Goal: Task Accomplishment & Management: Use online tool/utility

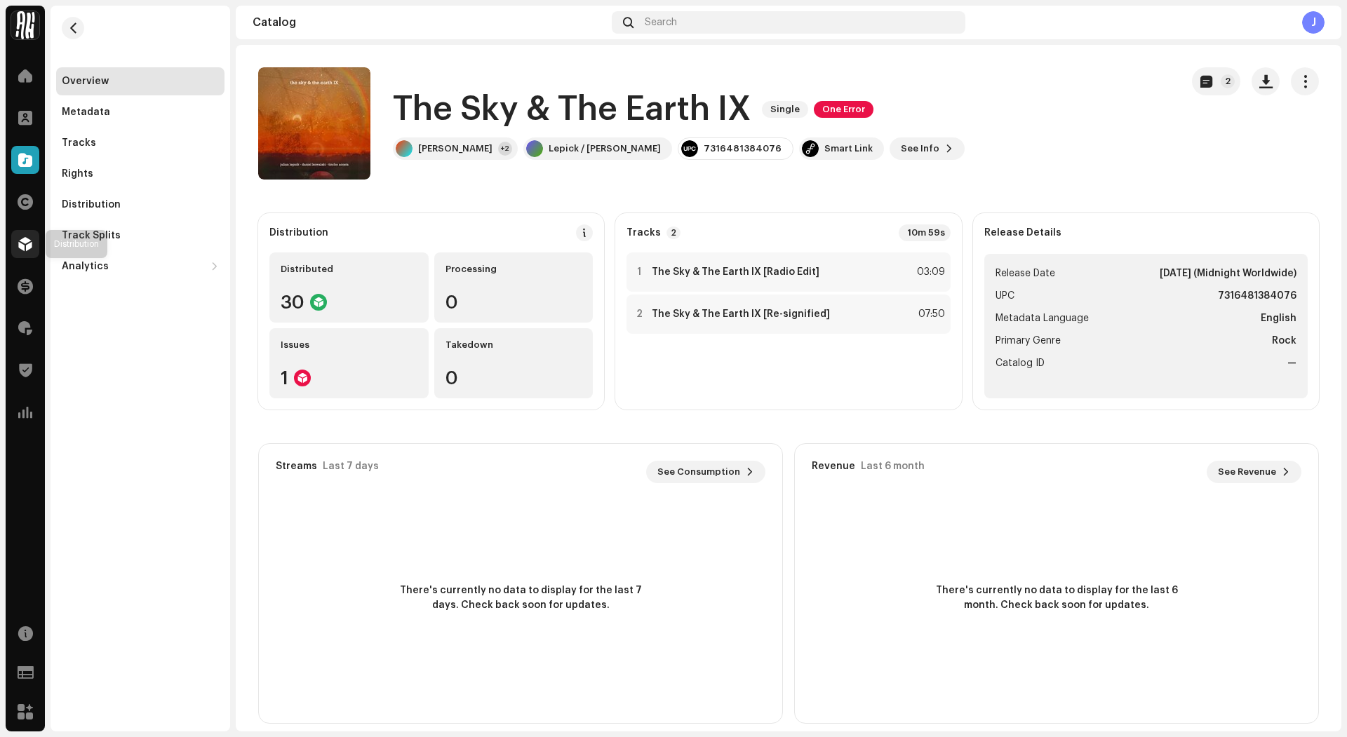
click at [27, 250] on span at bounding box center [25, 244] width 14 height 11
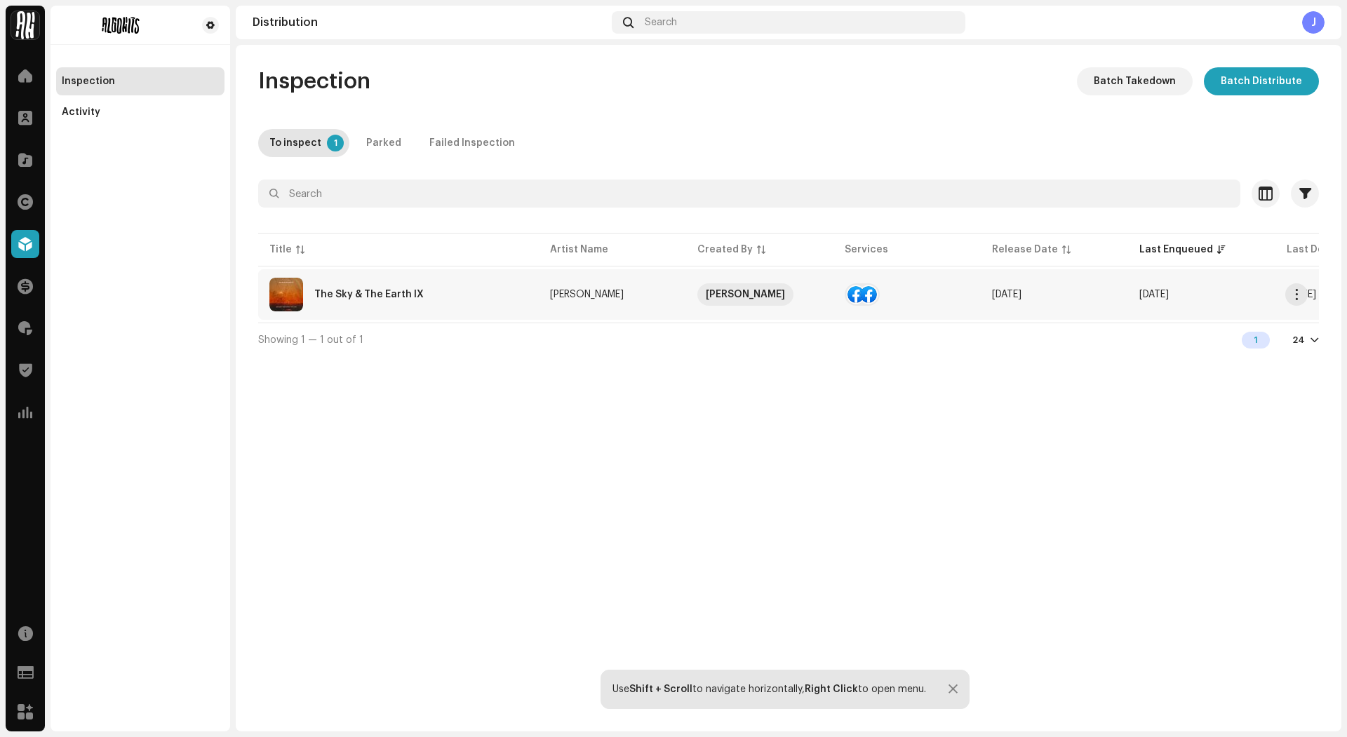
click at [409, 299] on div "The Sky & The Earth IX" at bounding box center [368, 295] width 109 height 10
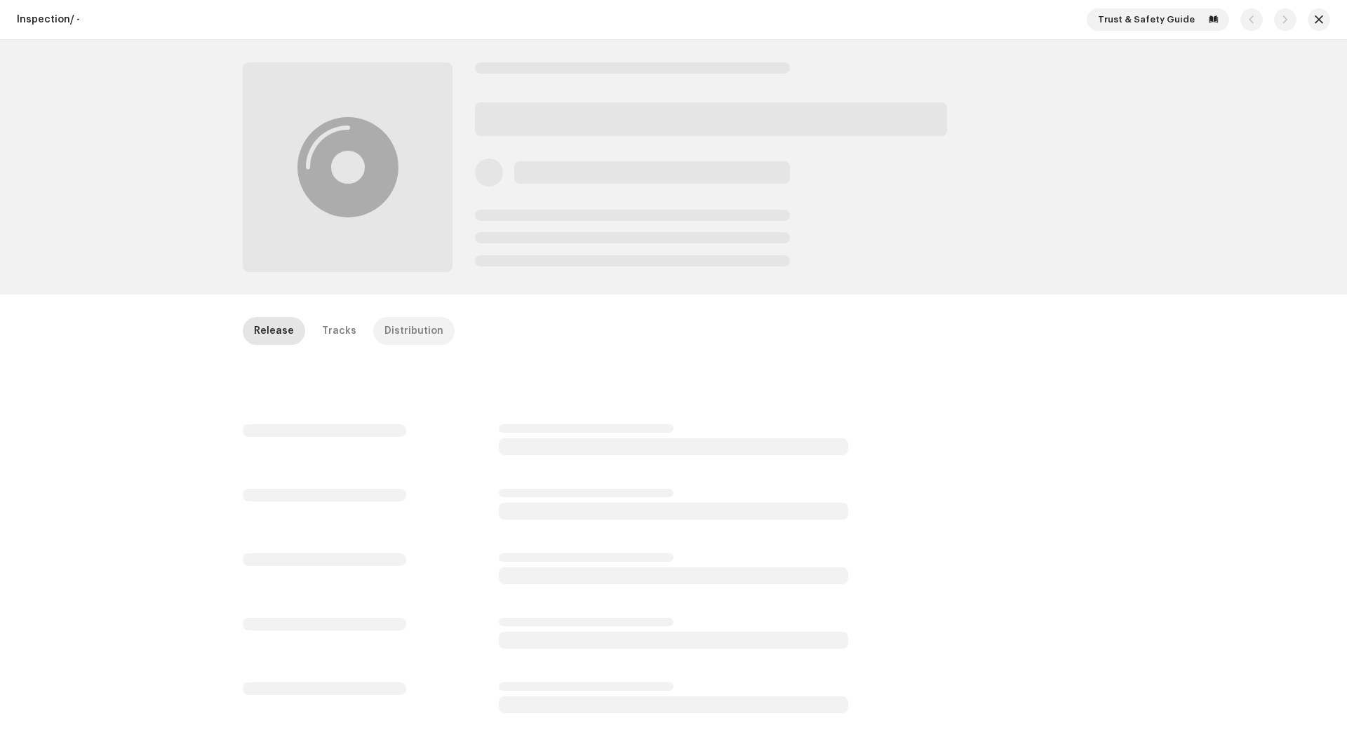
click at [417, 324] on div "Distribution" at bounding box center [413, 331] width 59 height 28
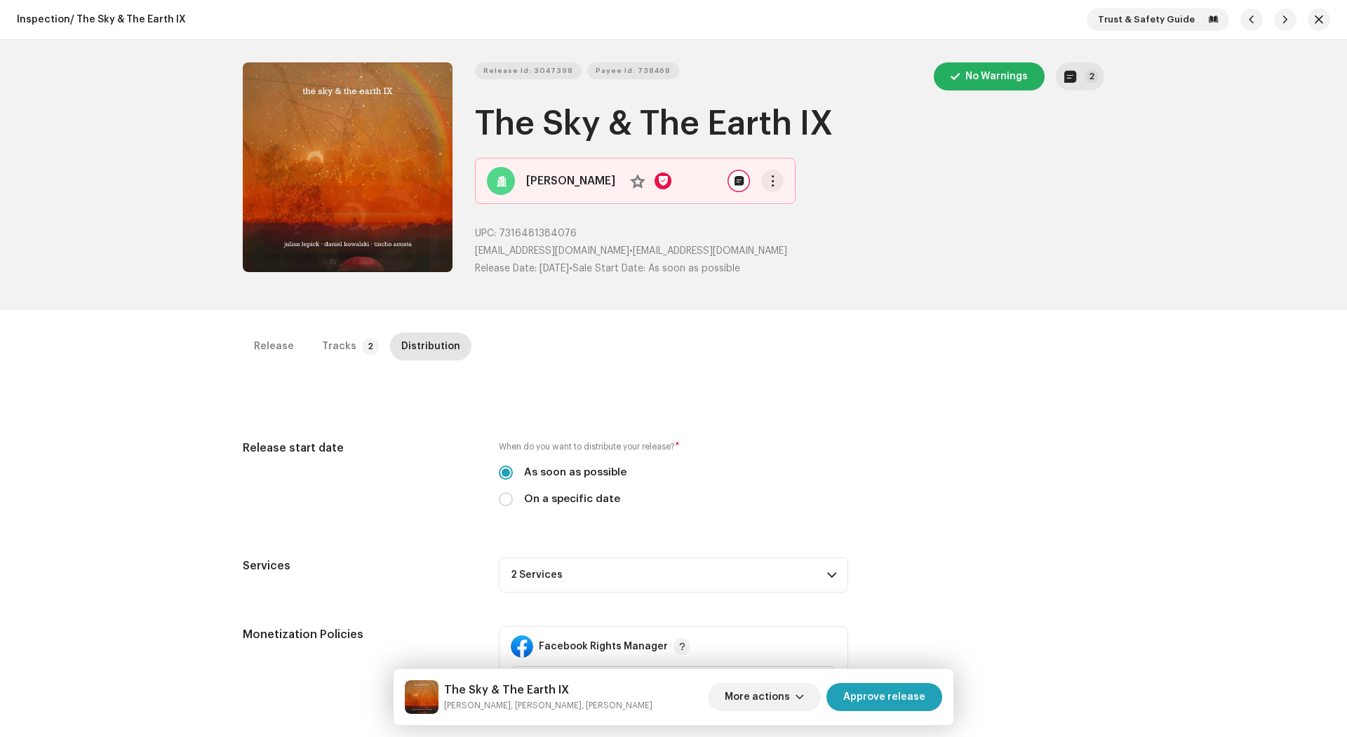
click at [727, 184] on button "button" at bounding box center [738, 181] width 22 height 22
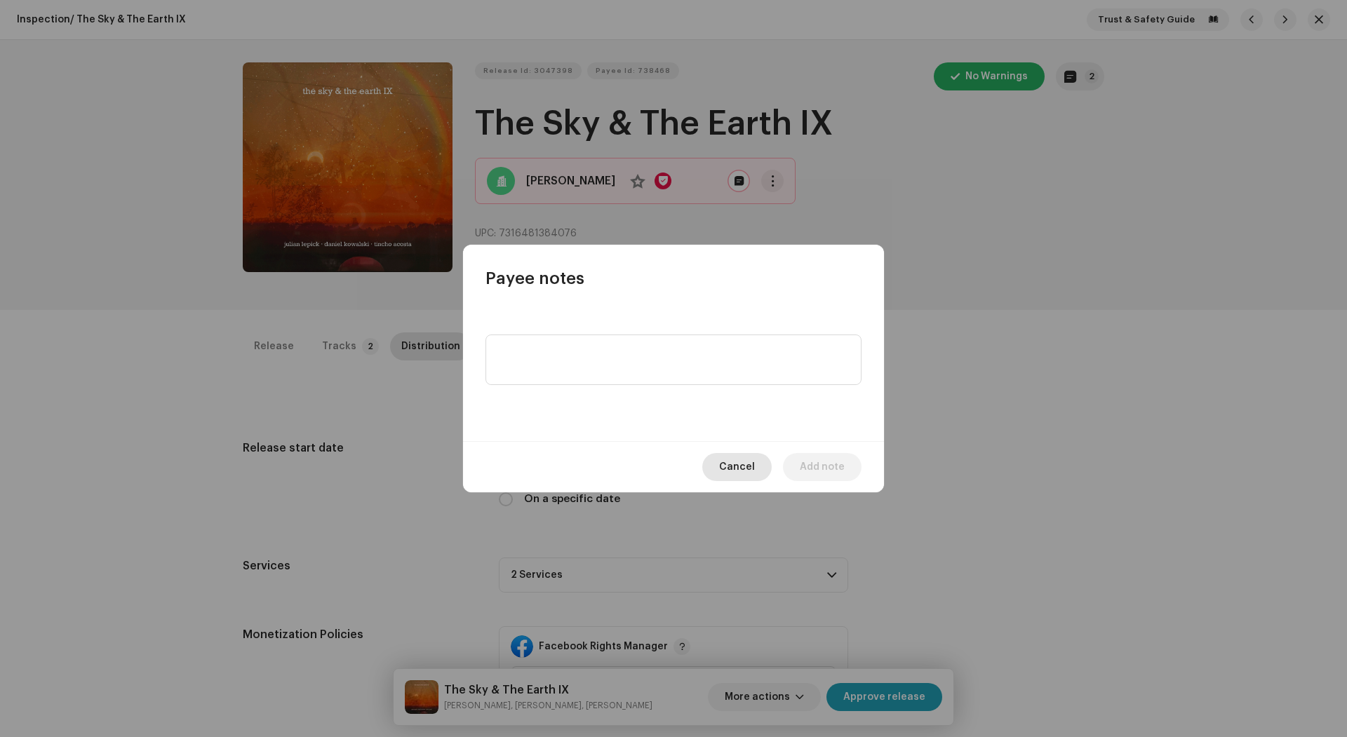
click at [737, 467] on span "Cancel" at bounding box center [737, 467] width 36 height 28
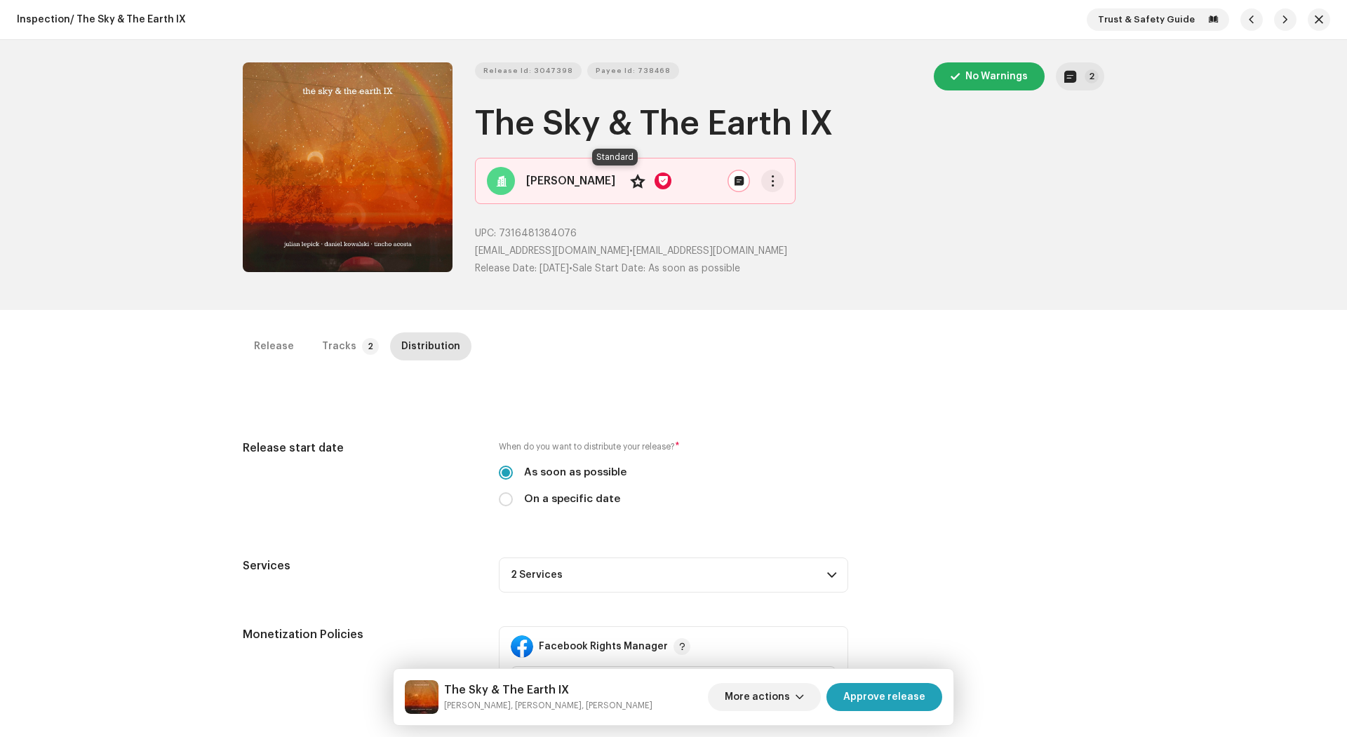
click at [630, 183] on span at bounding box center [637, 180] width 15 height 11
click at [761, 180] on button "button" at bounding box center [772, 181] width 22 height 22
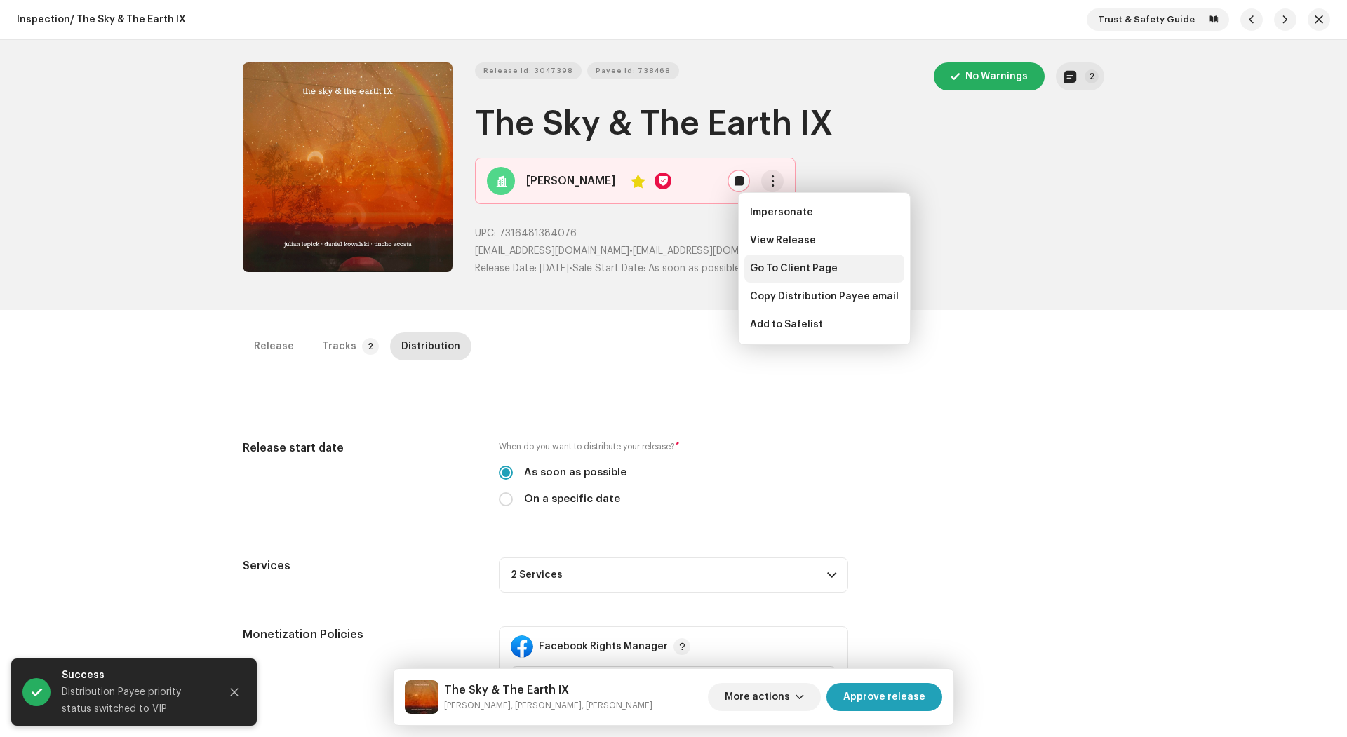
click at [773, 261] on div "Go To Client Page" at bounding box center [824, 269] width 160 height 28
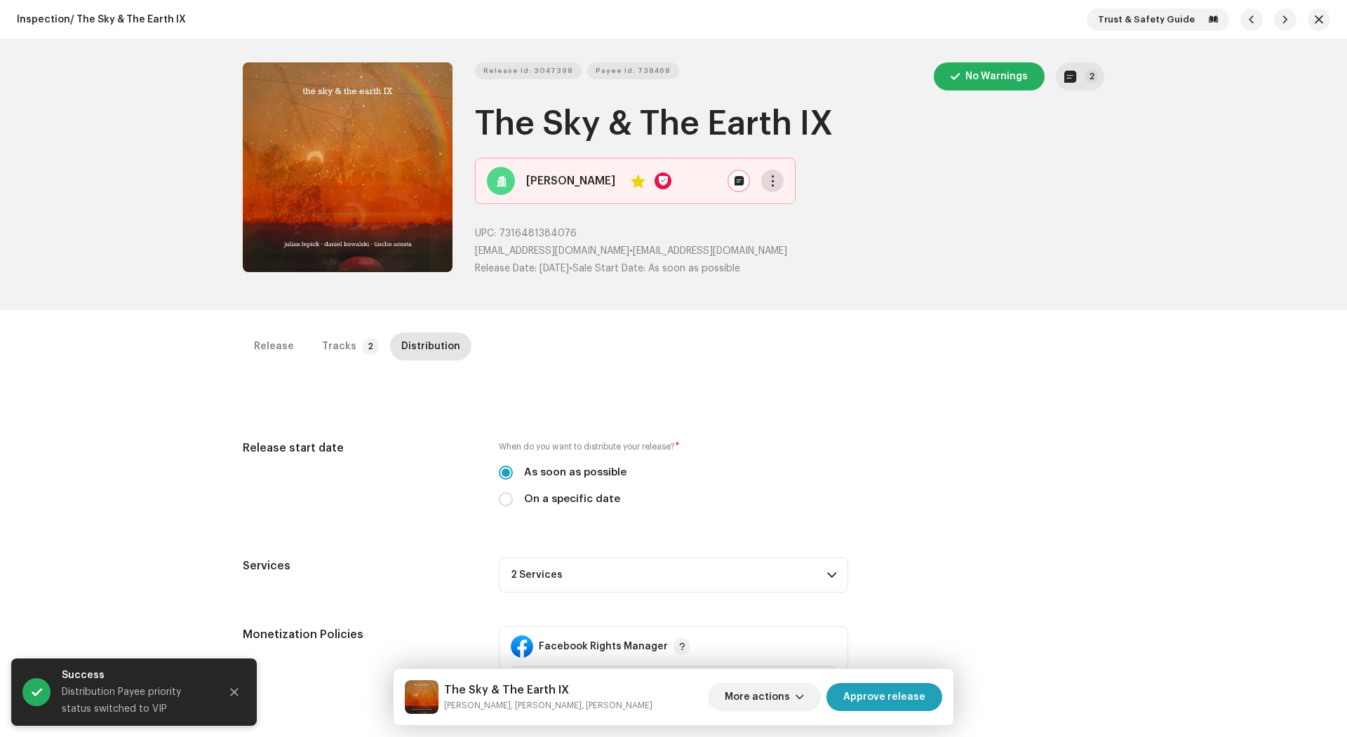
click at [761, 173] on button "button" at bounding box center [772, 181] width 22 height 22
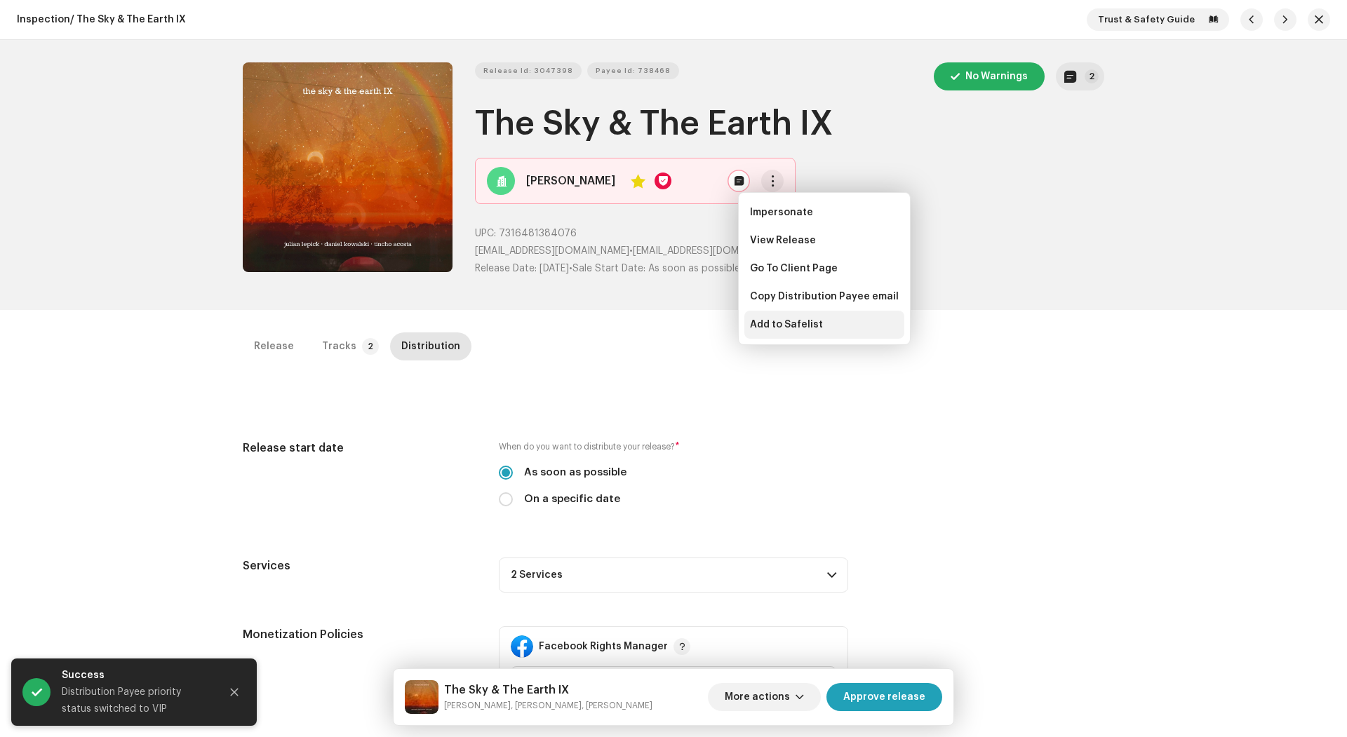
click at [777, 333] on div "Add to Safelist" at bounding box center [824, 325] width 160 height 28
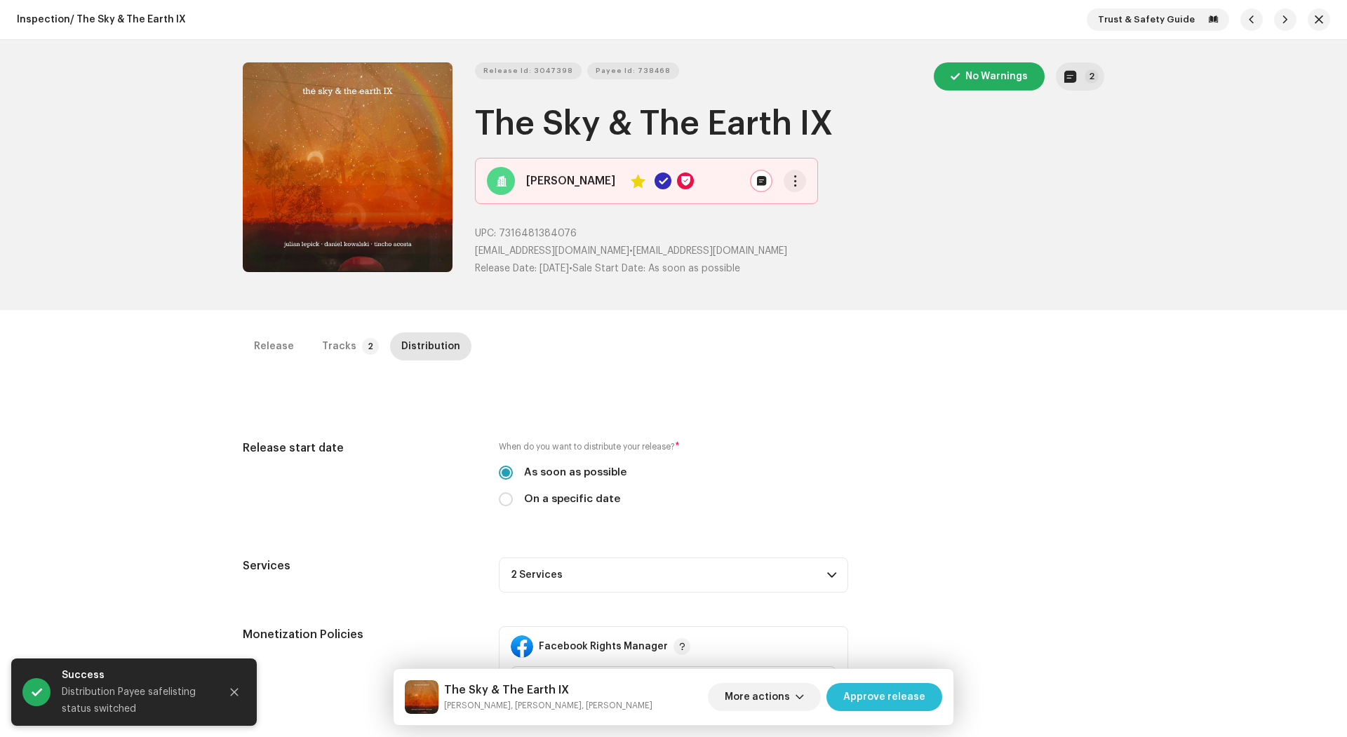
click at [893, 699] on span "Approve release" at bounding box center [884, 697] width 82 height 28
